Goal: Book appointment/travel/reservation

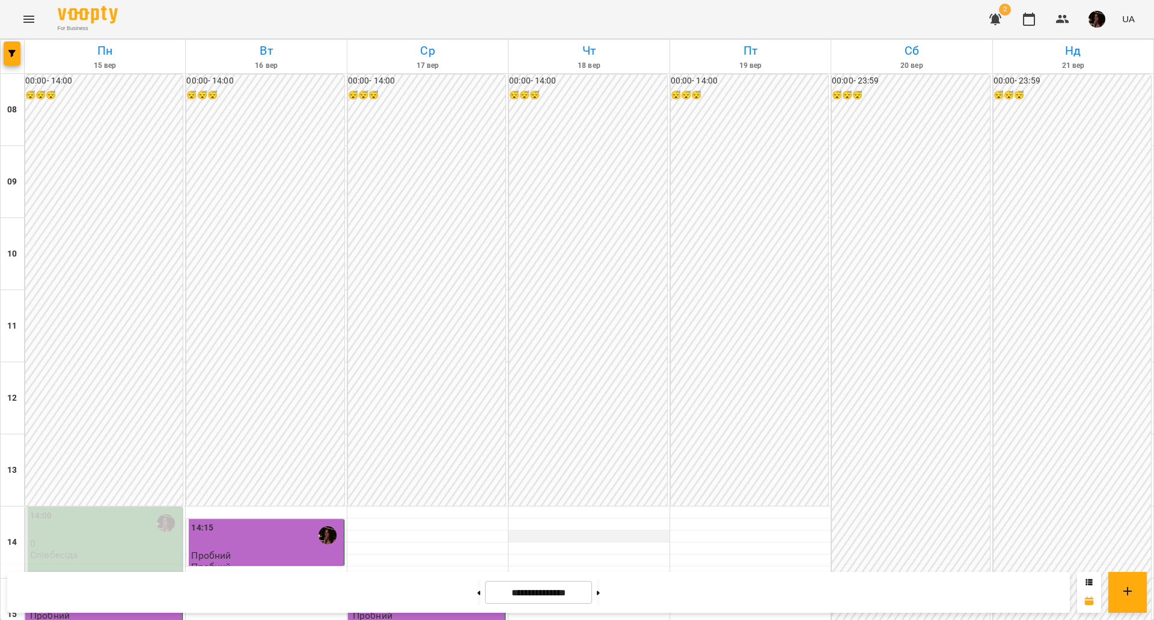
scroll to position [300, 0]
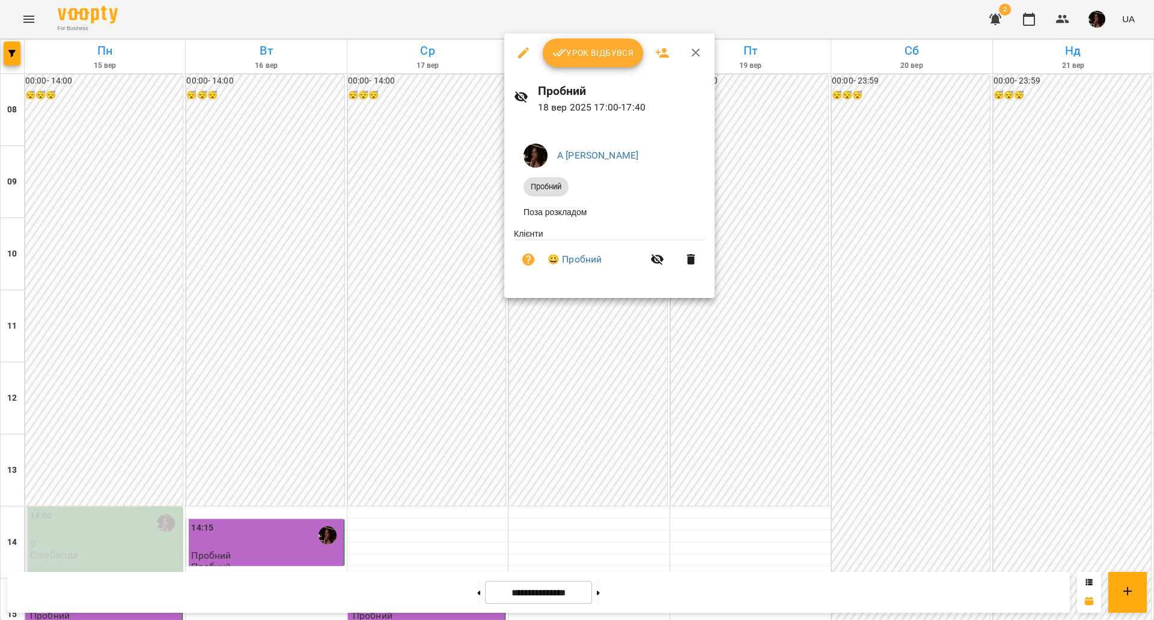
click at [633, 325] on div at bounding box center [577, 310] width 1154 height 620
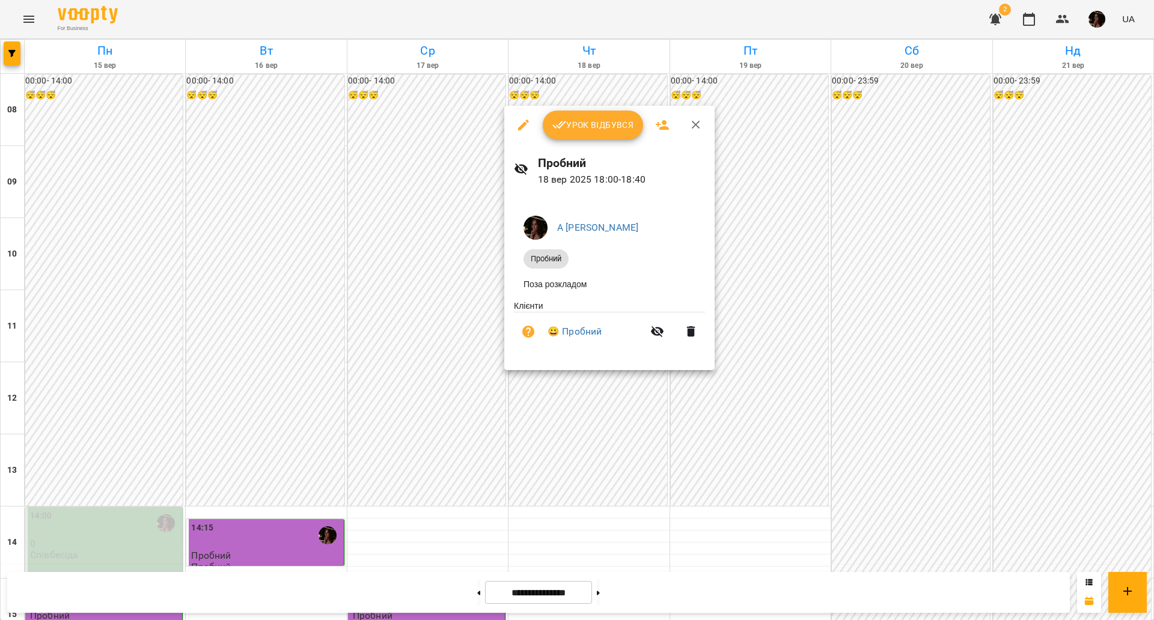
click at [579, 416] on div at bounding box center [577, 310] width 1154 height 620
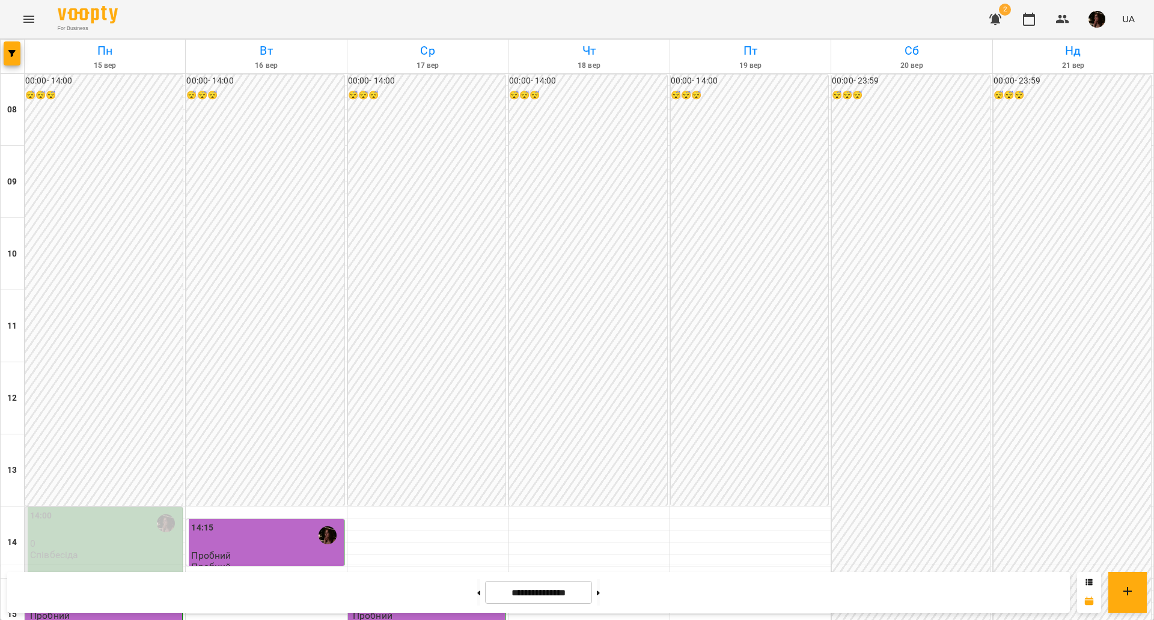
scroll to position [367, 0]
